Goal: Find specific page/section: Find specific page/section

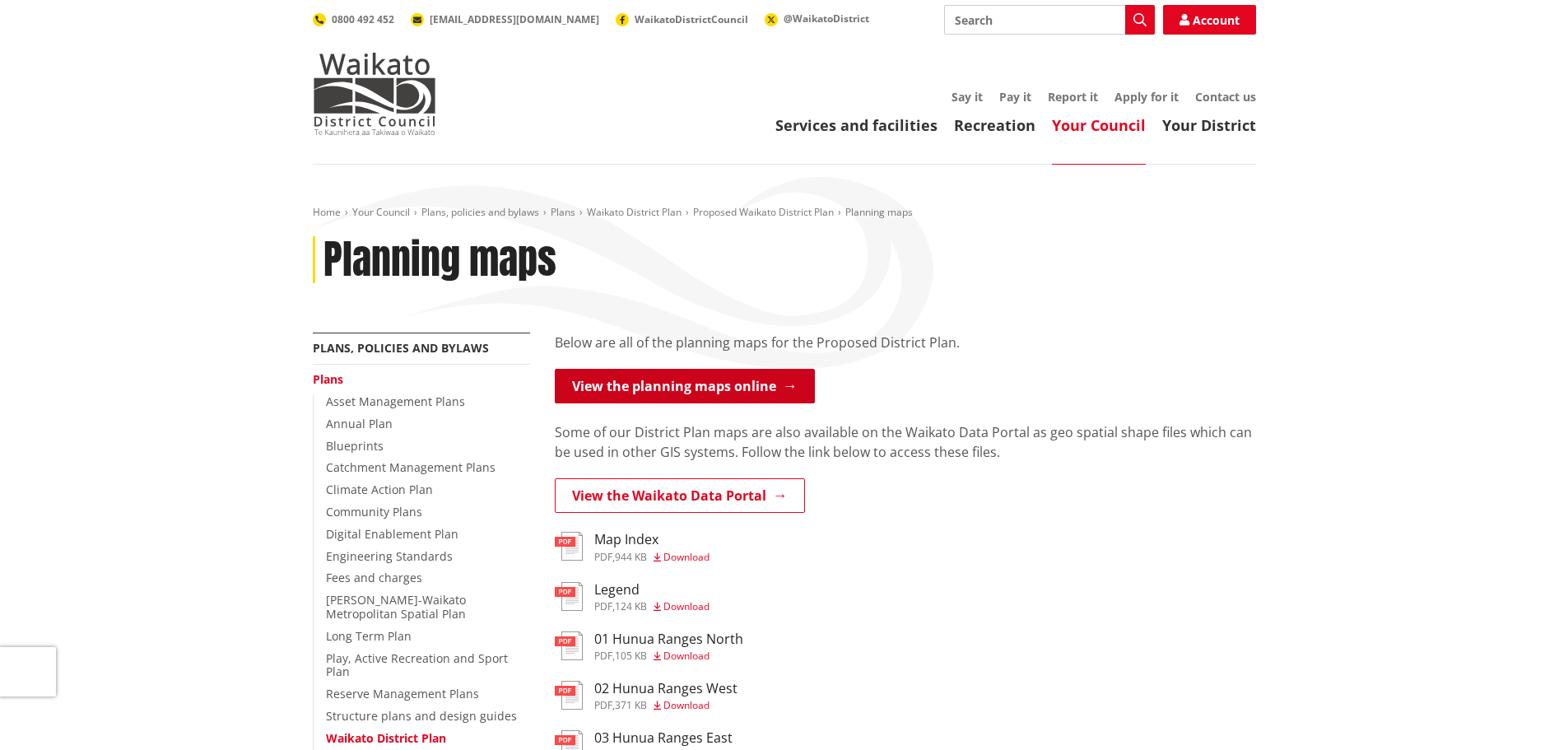
click at [732, 382] on link "View the planning maps online" at bounding box center [684, 387] width 260 height 35
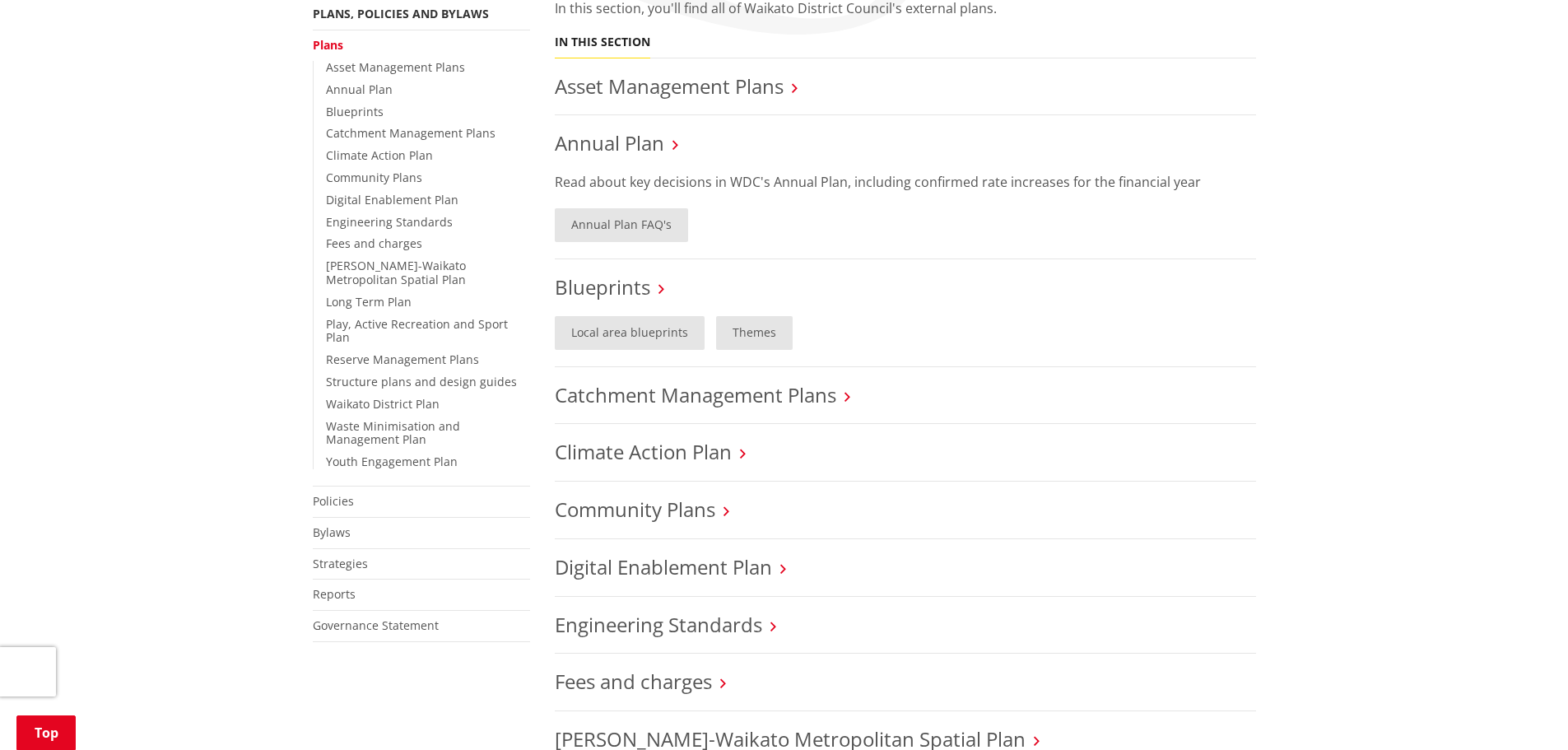
scroll to position [110, 0]
